Goal: Task Accomplishment & Management: Use online tool/utility

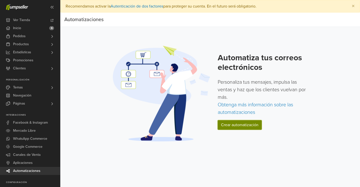
click at [238, 126] on link "Crear automatización" at bounding box center [240, 125] width 44 height 10
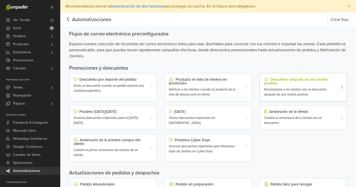
click at [344, 87] on div at bounding box center [343, 87] width 7 height 20
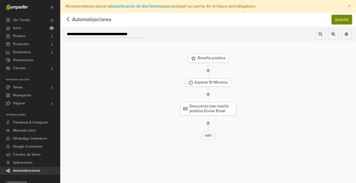
click at [346, 20] on button "Guardar" at bounding box center [342, 20] width 20 height 10
